Goal: Task Accomplishment & Management: Use online tool/utility

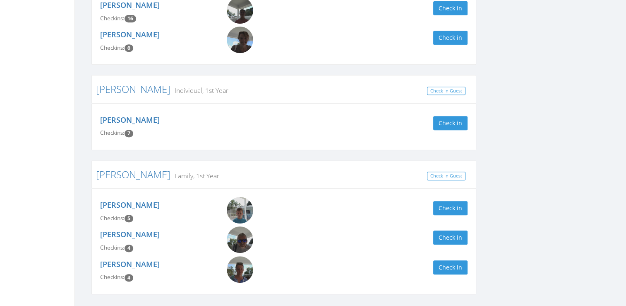
scroll to position [400, 0]
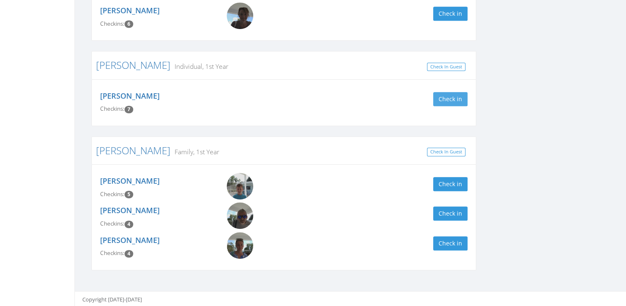
type input "lucas"
click at [449, 99] on button "Check in" at bounding box center [450, 99] width 34 height 14
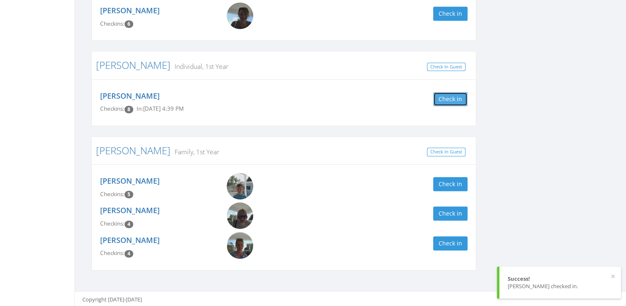
scroll to position [0, 0]
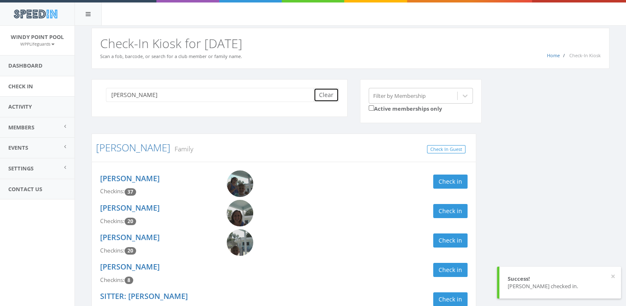
click at [330, 97] on button "Clear" at bounding box center [326, 95] width 25 height 14
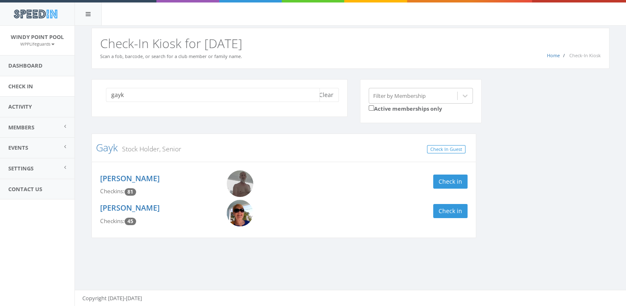
type input "gayk"
click at [242, 181] on img at bounding box center [240, 183] width 26 height 26
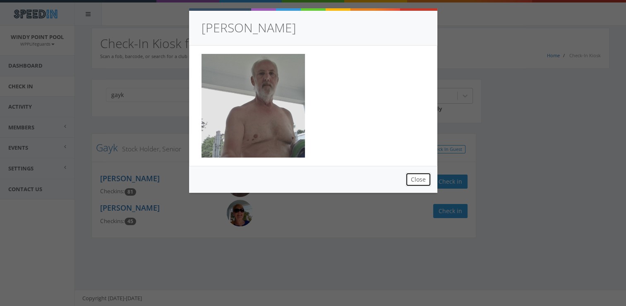
click at [421, 180] on button "Close" at bounding box center [419, 179] width 26 height 14
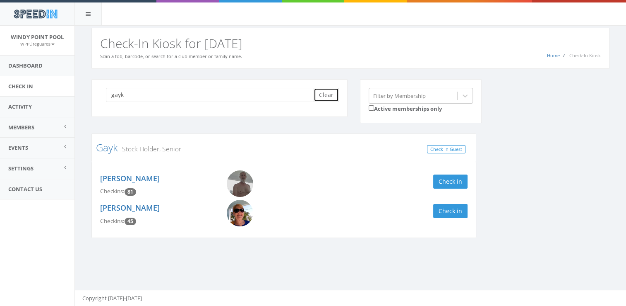
click at [326, 91] on button "Clear" at bounding box center [326, 95] width 25 height 14
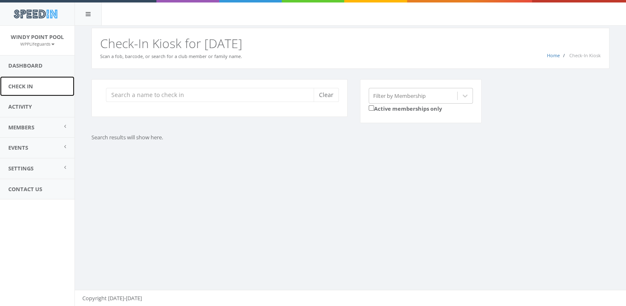
click at [53, 87] on link "Check In" at bounding box center [37, 86] width 75 height 20
type input "t"
